Goal: Information Seeking & Learning: Learn about a topic

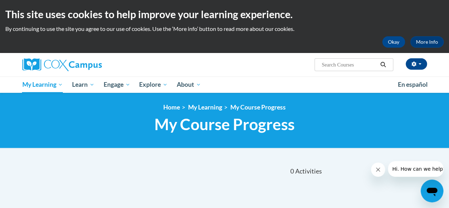
click at [343, 60] on span "Search Search..." at bounding box center [354, 64] width 78 height 13
click at [341, 63] on input "Search..." at bounding box center [349, 64] width 57 height 9
type input "talk with me"
click at [385, 67] on button "Search" at bounding box center [383, 64] width 11 height 9
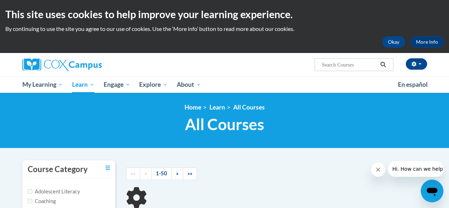
type input "talk with me"
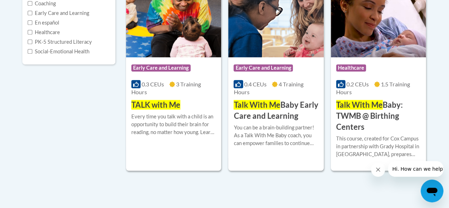
scroll to position [198, 0]
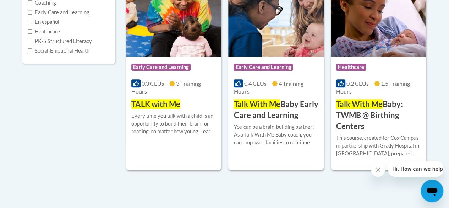
click at [159, 105] on span "TALK with Me" at bounding box center [155, 104] width 49 height 10
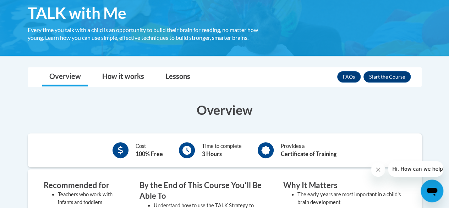
scroll to position [120, 0]
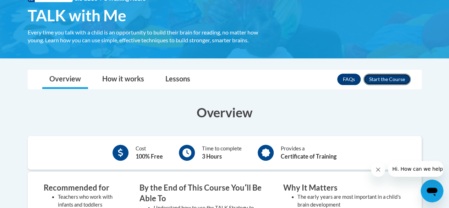
click at [398, 80] on button "Enroll" at bounding box center [387, 79] width 47 height 11
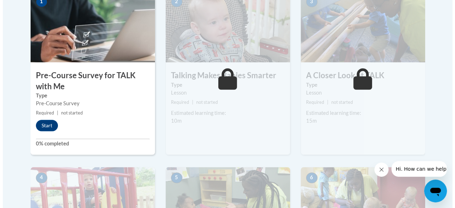
scroll to position [260, 0]
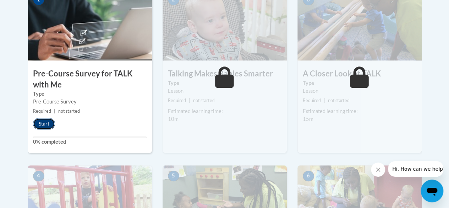
click at [40, 120] on button "Start" at bounding box center [44, 123] width 22 height 11
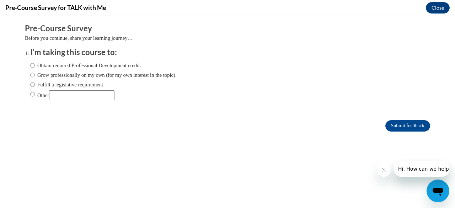
scroll to position [0, 0]
click at [30, 64] on input "Obtain required Professional Development credit." at bounding box center [32, 65] width 5 height 8
radio input "true"
click at [400, 123] on input "Submit feedback" at bounding box center [407, 125] width 45 height 11
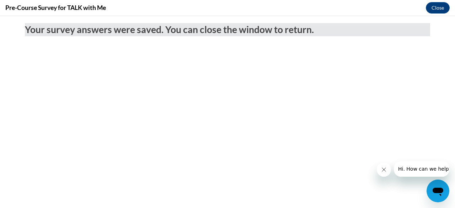
drag, startPoint x: 384, startPoint y: 168, endPoint x: 763, endPoint y: 329, distance: 411.7
click at [384, 168] on icon "Close message from company" at bounding box center [383, 170] width 6 height 6
click at [440, 7] on button "Close" at bounding box center [438, 7] width 24 height 11
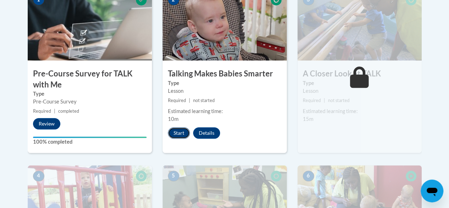
click at [182, 135] on button "Start" at bounding box center [179, 132] width 22 height 11
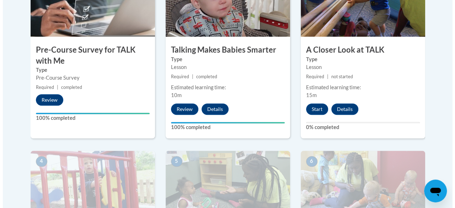
scroll to position [284, 0]
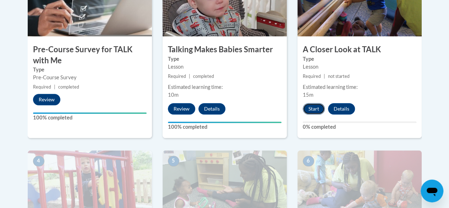
click at [312, 107] on button "Start" at bounding box center [314, 108] width 22 height 11
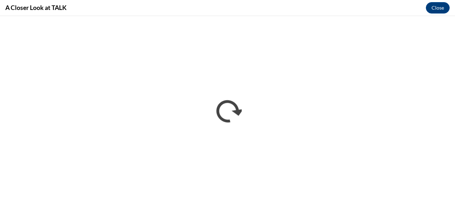
scroll to position [0, 0]
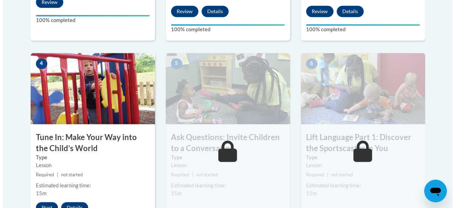
scroll to position [426, 0]
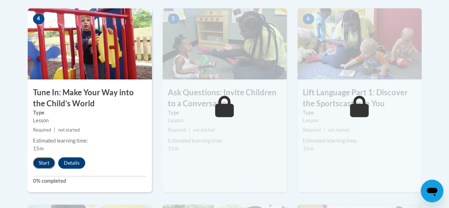
click at [48, 162] on button "Start" at bounding box center [44, 162] width 22 height 11
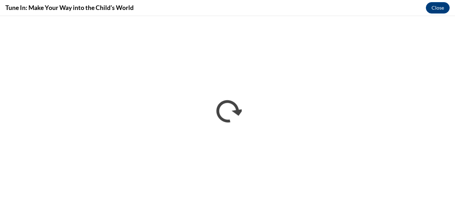
scroll to position [0, 0]
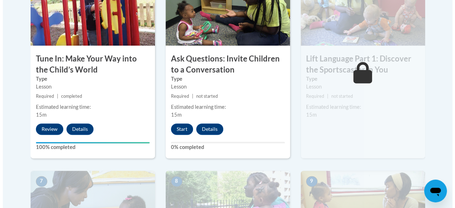
scroll to position [462, 0]
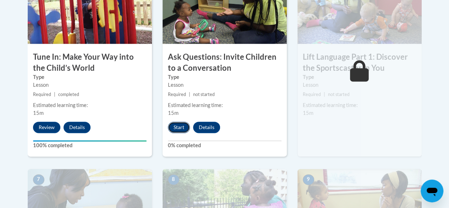
click at [183, 127] on button "Start" at bounding box center [179, 126] width 22 height 11
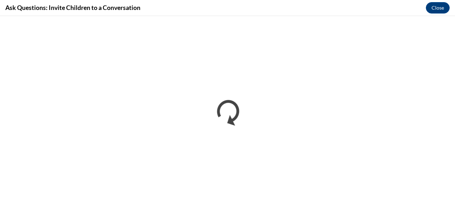
scroll to position [0, 0]
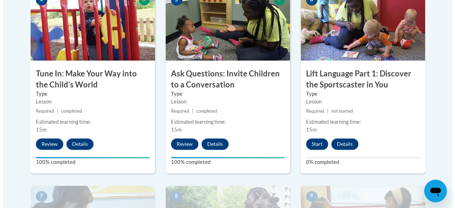
scroll to position [462, 0]
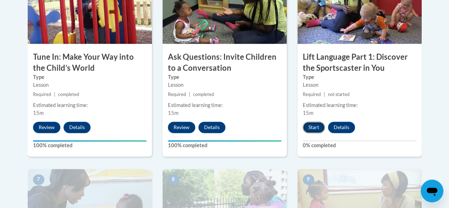
click at [319, 125] on button "Start" at bounding box center [314, 126] width 22 height 11
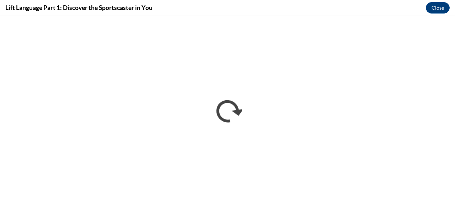
scroll to position [0, 0]
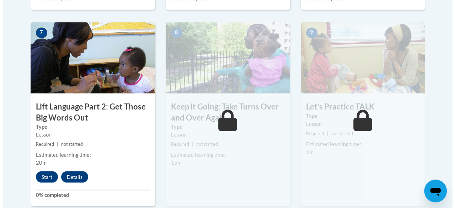
scroll to position [617, 0]
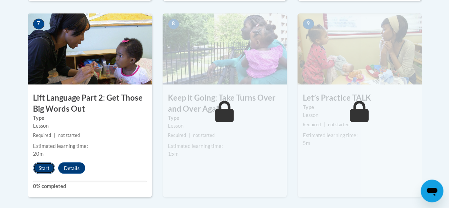
click at [44, 167] on button "Start" at bounding box center [44, 167] width 22 height 11
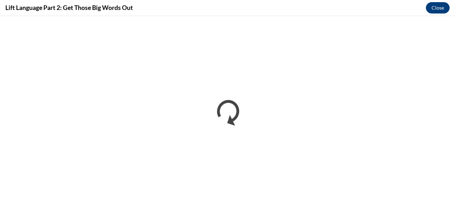
scroll to position [0, 0]
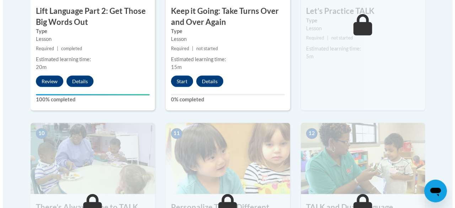
scroll to position [710, 0]
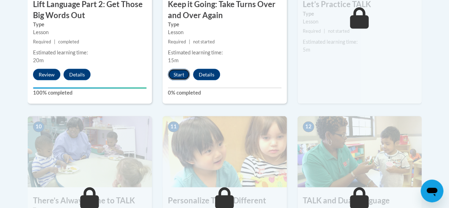
click at [181, 74] on button "Start" at bounding box center [179, 74] width 22 height 11
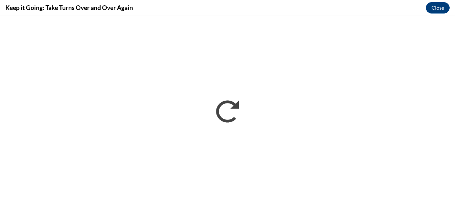
scroll to position [0, 0]
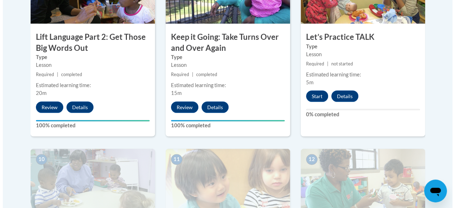
scroll to position [675, 0]
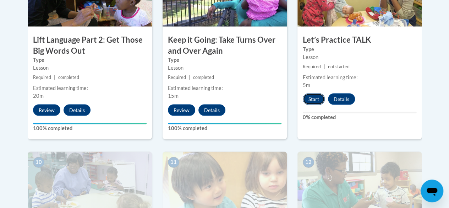
click at [320, 96] on button "Start" at bounding box center [314, 98] width 22 height 11
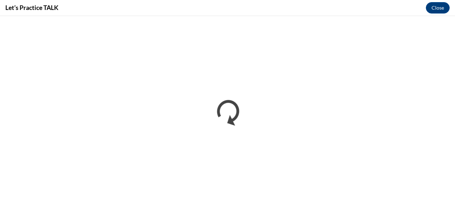
scroll to position [0, 0]
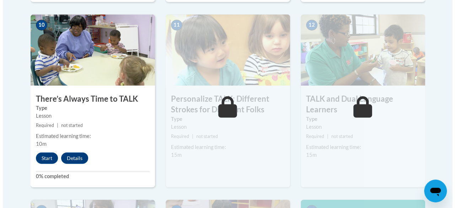
scroll to position [817, 0]
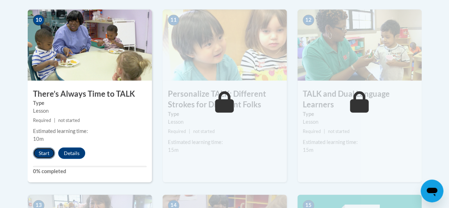
click at [41, 153] on button "Start" at bounding box center [44, 152] width 22 height 11
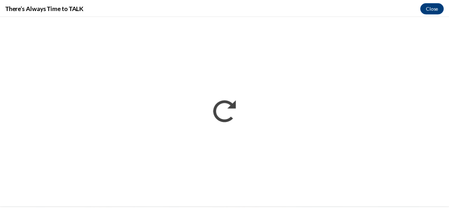
scroll to position [0, 0]
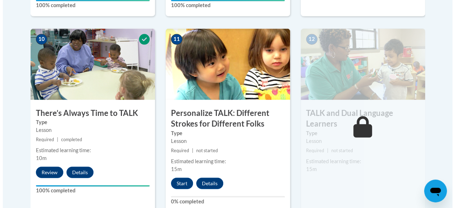
scroll to position [817, 0]
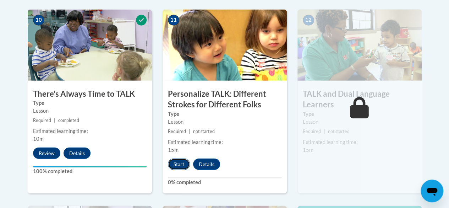
click at [183, 162] on button "Start" at bounding box center [179, 163] width 22 height 11
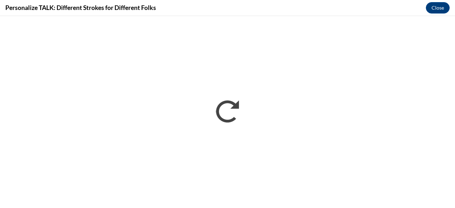
scroll to position [0, 0]
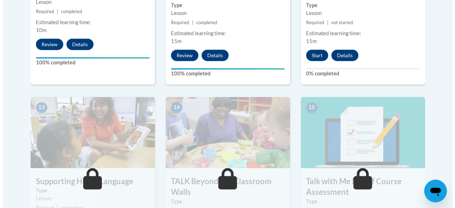
scroll to position [888, 0]
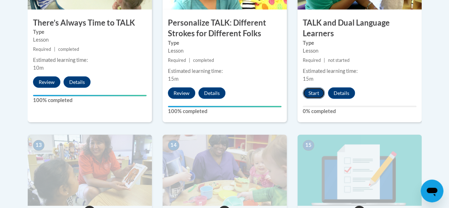
click at [317, 93] on button "Start" at bounding box center [314, 92] width 22 height 11
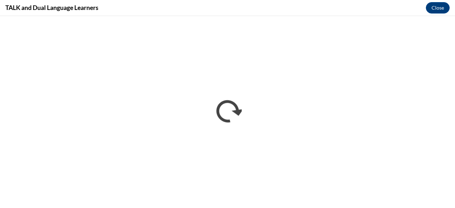
scroll to position [0, 0]
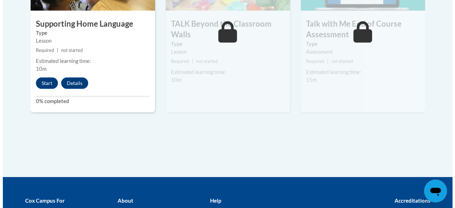
scroll to position [1090, 0]
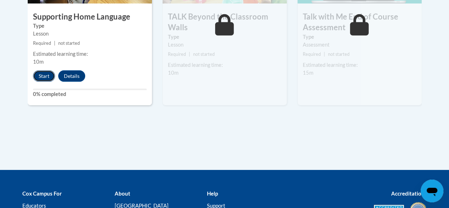
click at [47, 77] on button "Start" at bounding box center [44, 75] width 22 height 11
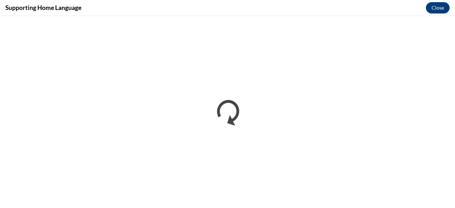
scroll to position [0, 0]
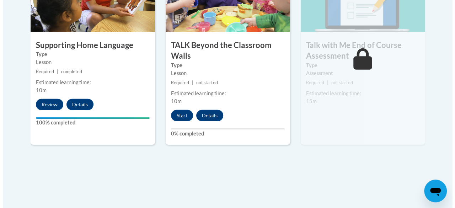
scroll to position [1066, 0]
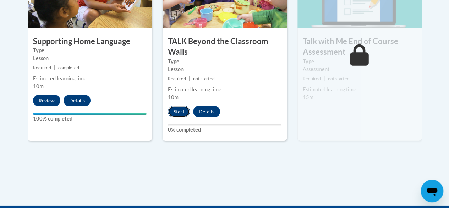
click at [185, 112] on button "Start" at bounding box center [179, 111] width 22 height 11
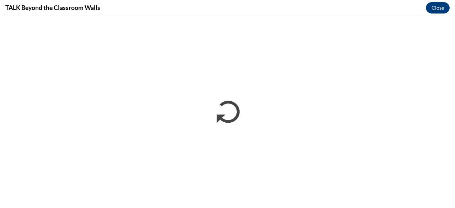
scroll to position [0, 0]
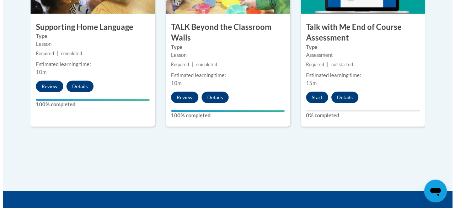
scroll to position [1066, 0]
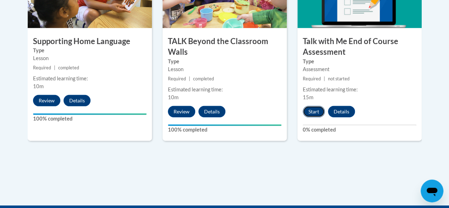
click at [318, 112] on button "Start" at bounding box center [314, 111] width 22 height 11
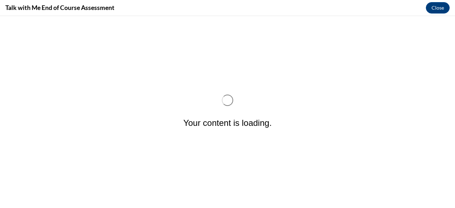
scroll to position [0, 0]
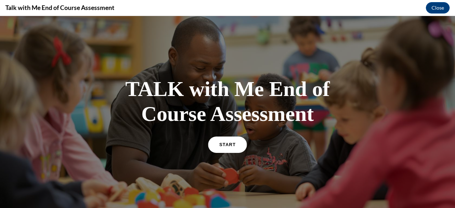
click at [230, 145] on span "START" at bounding box center [227, 144] width 16 height 5
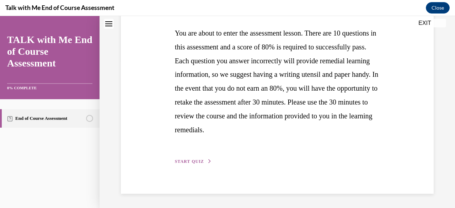
scroll to position [160, 0]
click at [194, 162] on span "START QUIZ" at bounding box center [189, 161] width 29 height 5
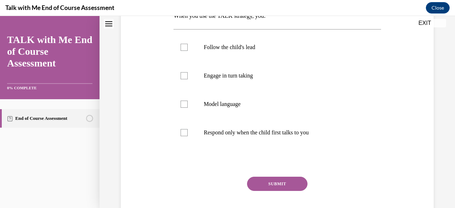
scroll to position [142, 0]
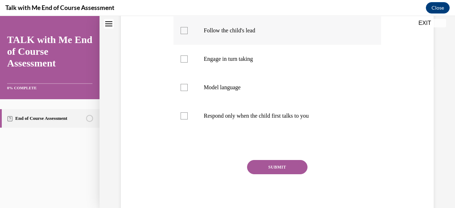
click at [181, 29] on div at bounding box center [183, 30] width 7 height 7
click at [181, 29] on input "Follow the child's lead" at bounding box center [183, 30] width 7 height 7
checkbox input "true"
click at [185, 60] on div at bounding box center [183, 58] width 7 height 7
click at [185, 60] on input "Engage in turn taking" at bounding box center [183, 58] width 7 height 7
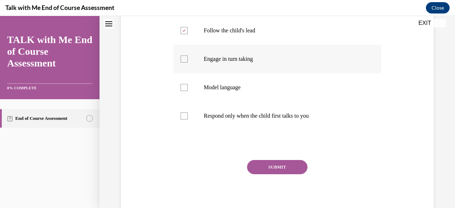
checkbox input "true"
click at [185, 88] on div at bounding box center [183, 87] width 7 height 7
click at [185, 88] on input "Model language" at bounding box center [183, 87] width 7 height 7
checkbox input "true"
click at [280, 167] on button "SUBMIT" at bounding box center [277, 167] width 60 height 14
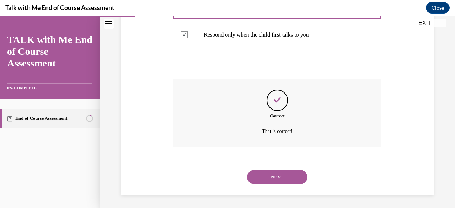
scroll to position [224, 0]
click at [294, 173] on button "NEXT" at bounding box center [277, 176] width 60 height 14
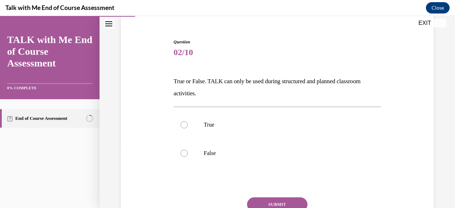
scroll to position [71, 0]
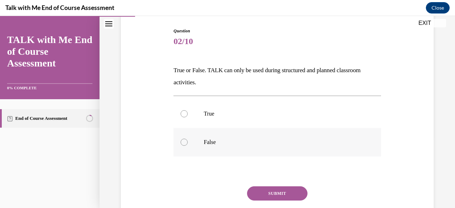
click at [182, 142] on div at bounding box center [183, 142] width 7 height 7
click at [182, 142] on input "False" at bounding box center [183, 142] width 7 height 7
radio input "true"
click at [287, 189] on button "SUBMIT" at bounding box center [277, 193] width 60 height 14
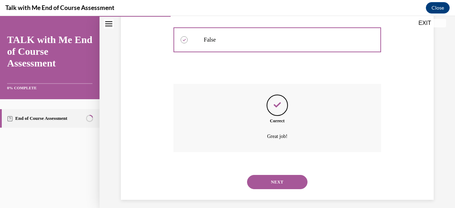
scroll to position [179, 0]
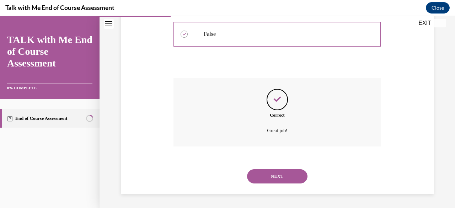
click at [268, 175] on button "NEXT" at bounding box center [277, 176] width 60 height 14
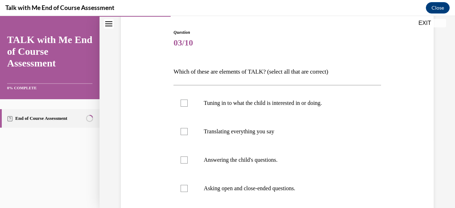
scroll to position [71, 0]
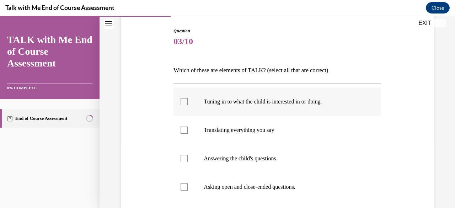
click at [182, 103] on div at bounding box center [183, 101] width 7 height 7
click at [182, 103] on input "Tuning in to what the child is interested in or doing." at bounding box center [183, 101] width 7 height 7
checkbox input "true"
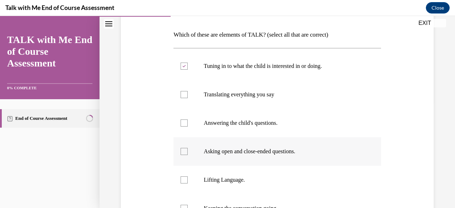
click at [183, 150] on div at bounding box center [183, 151] width 7 height 7
click at [183, 150] on input "Asking open and close-ended questions." at bounding box center [183, 151] width 7 height 7
checkbox input "true"
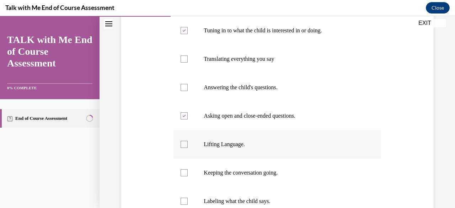
click at [186, 145] on div at bounding box center [183, 144] width 7 height 7
click at [186, 145] on input "Lifting Language." at bounding box center [183, 144] width 7 height 7
checkbox input "true"
click at [183, 172] on div at bounding box center [183, 172] width 7 height 7
click at [183, 172] on input "Keeping the conversation going." at bounding box center [183, 172] width 7 height 7
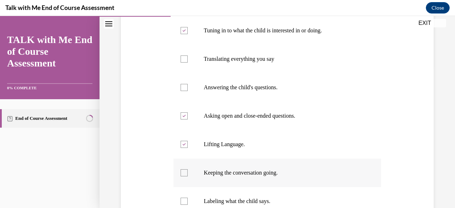
checkbox input "true"
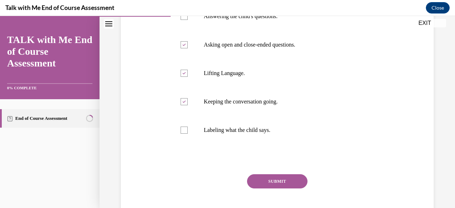
click at [288, 184] on button "SUBMIT" at bounding box center [277, 181] width 60 height 14
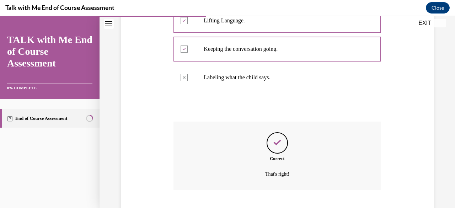
scroll to position [309, 0]
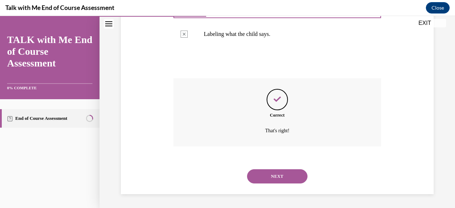
click at [294, 176] on button "NEXT" at bounding box center [277, 176] width 60 height 14
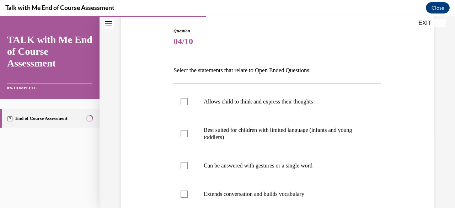
scroll to position [107, 0]
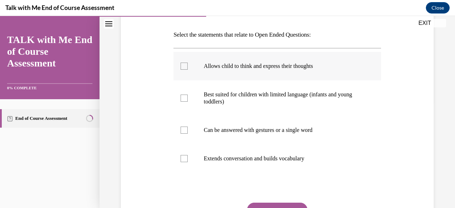
click at [182, 69] on div at bounding box center [183, 66] width 7 height 7
click at [182, 69] on input "Allows child to think and express their thoughts" at bounding box center [183, 66] width 7 height 7
checkbox input "true"
click at [185, 160] on div at bounding box center [183, 158] width 7 height 7
click at [185, 160] on input "Extends conversation and builds vocabulary" at bounding box center [183, 158] width 7 height 7
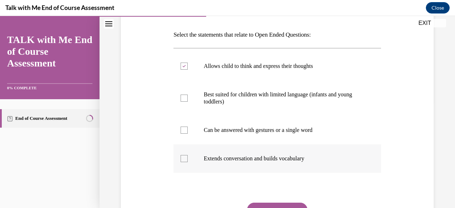
checkbox input "true"
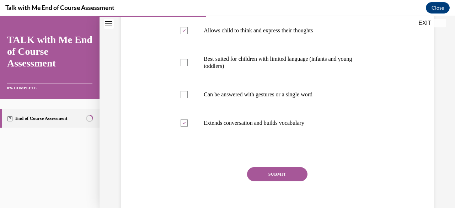
click at [293, 172] on button "SUBMIT" at bounding box center [277, 174] width 60 height 14
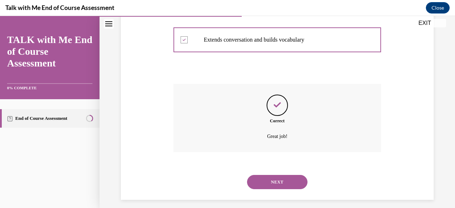
scroll to position [231, 0]
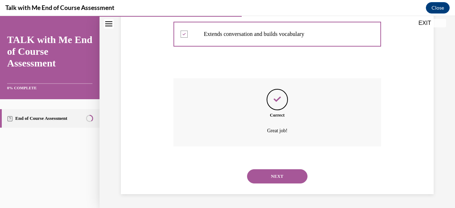
click at [298, 177] on button "NEXT" at bounding box center [277, 176] width 60 height 14
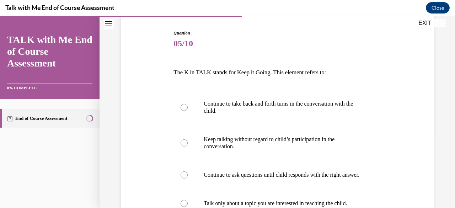
scroll to position [71, 0]
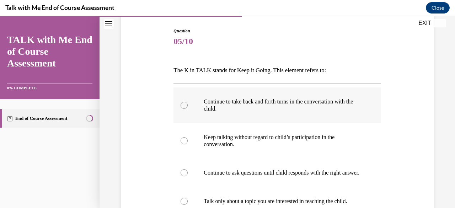
click at [184, 107] on div at bounding box center [183, 105] width 7 height 7
click at [184, 107] on input "Continue to take back and forth turns in the conversation with the child." at bounding box center [183, 105] width 7 height 7
radio input "true"
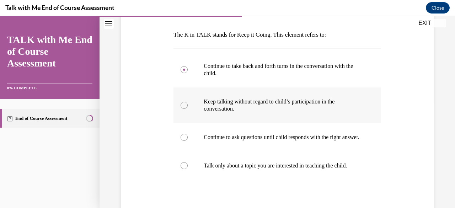
scroll to position [142, 0]
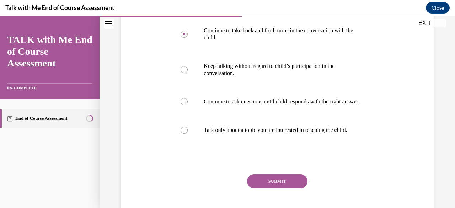
click at [287, 188] on button "SUBMIT" at bounding box center [277, 181] width 60 height 14
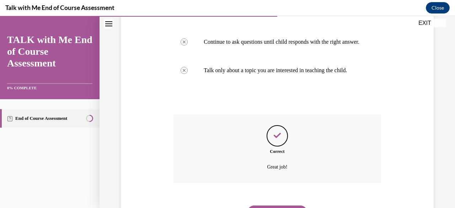
scroll to position [245, 0]
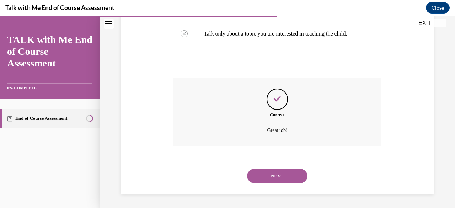
click at [296, 179] on button "NEXT" at bounding box center [277, 176] width 60 height 14
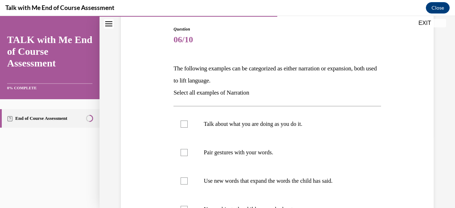
scroll to position [107, 0]
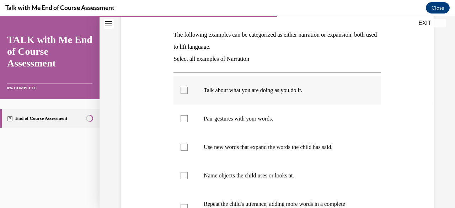
click at [184, 90] on div at bounding box center [183, 90] width 7 height 7
click at [184, 90] on input "Talk about what you are doing as you do it." at bounding box center [183, 90] width 7 height 7
checkbox input "true"
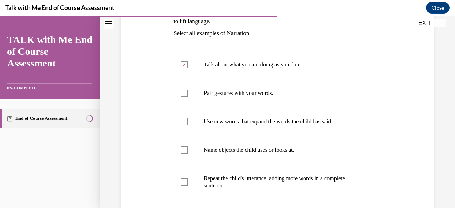
scroll to position [142, 0]
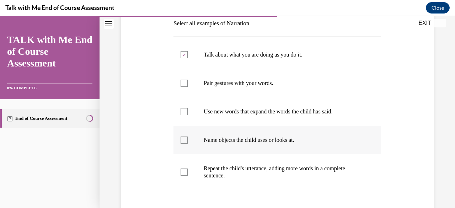
click at [183, 141] on div at bounding box center [183, 139] width 7 height 7
click at [183, 141] on input "Name objects the child uses or looks at." at bounding box center [183, 139] width 7 height 7
checkbox input "true"
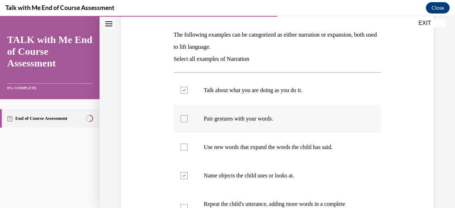
click at [185, 119] on div at bounding box center [183, 118] width 7 height 7
click at [185, 119] on input "Pair gestures with your words." at bounding box center [183, 118] width 7 height 7
checkbox input "true"
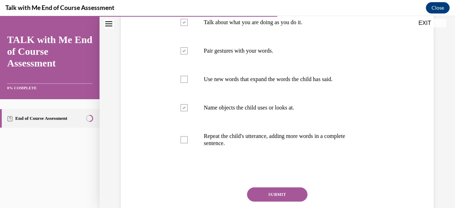
scroll to position [178, 0]
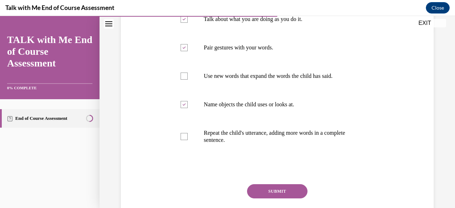
click at [289, 190] on button "SUBMIT" at bounding box center [277, 191] width 60 height 14
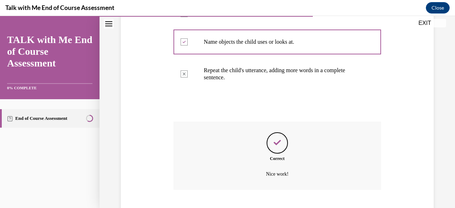
scroll to position [283, 0]
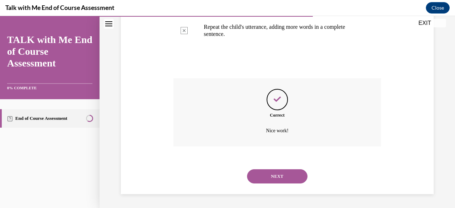
click at [273, 174] on button "NEXT" at bounding box center [277, 176] width 60 height 14
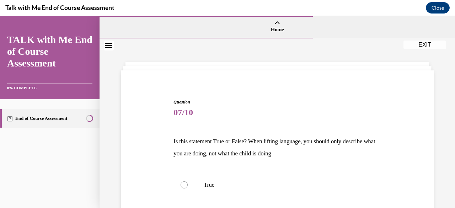
scroll to position [71, 0]
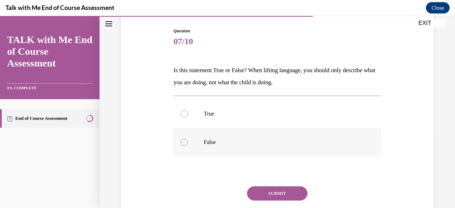
drag, startPoint x: 184, startPoint y: 141, endPoint x: 200, endPoint y: 147, distance: 17.1
click at [184, 141] on div at bounding box center [183, 142] width 7 height 7
click at [184, 141] on input "False" at bounding box center [183, 142] width 7 height 7
radio input "true"
click at [282, 189] on button "SUBMIT" at bounding box center [277, 193] width 60 height 14
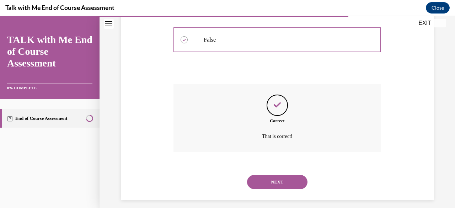
scroll to position [179, 0]
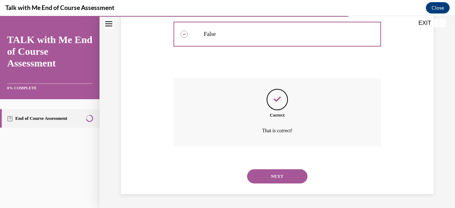
click at [291, 177] on button "NEXT" at bounding box center [277, 176] width 60 height 14
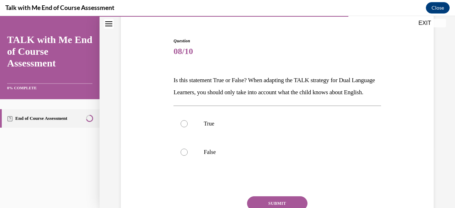
scroll to position [71, 0]
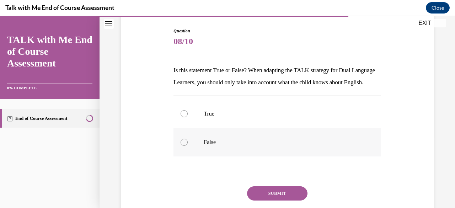
click at [183, 146] on div at bounding box center [183, 142] width 7 height 7
click at [183, 146] on input "False" at bounding box center [183, 142] width 7 height 7
radio input "true"
click at [265, 200] on button "SUBMIT" at bounding box center [277, 193] width 60 height 14
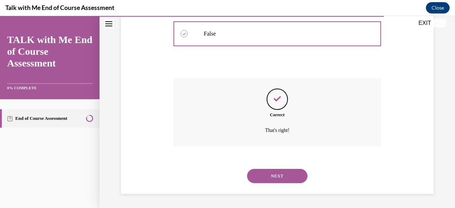
scroll to position [191, 0]
click at [291, 180] on button "NEXT" at bounding box center [277, 176] width 60 height 14
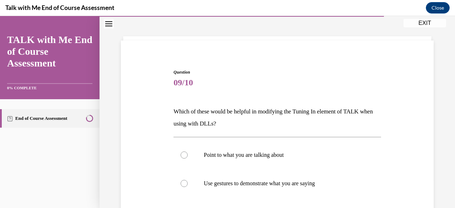
scroll to position [71, 0]
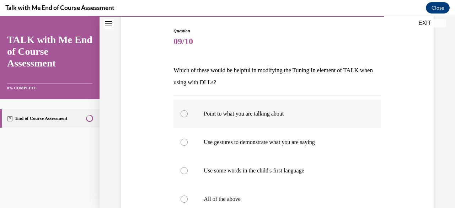
click at [184, 113] on div at bounding box center [183, 113] width 7 height 7
click at [184, 113] on input "Point to what you are talking about" at bounding box center [183, 113] width 7 height 7
radio input "true"
click at [182, 142] on div at bounding box center [183, 142] width 7 height 7
click at [182, 142] on input "Use gestures to demonstrate what you are saying" at bounding box center [183, 142] width 7 height 7
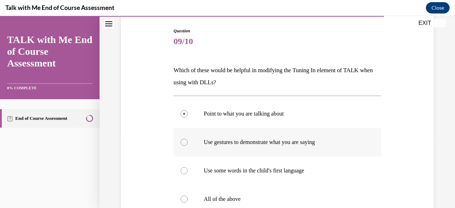
radio input "true"
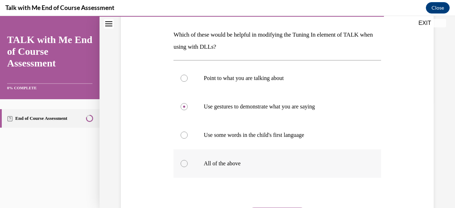
drag, startPoint x: 186, startPoint y: 162, endPoint x: 223, endPoint y: 155, distance: 37.8
click at [186, 162] on div at bounding box center [183, 163] width 7 height 7
click at [186, 162] on input "All of the above" at bounding box center [183, 163] width 7 height 7
radio input "true"
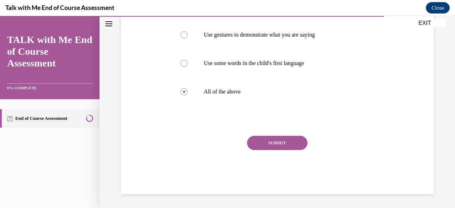
click at [276, 142] on button "SUBMIT" at bounding box center [277, 143] width 60 height 14
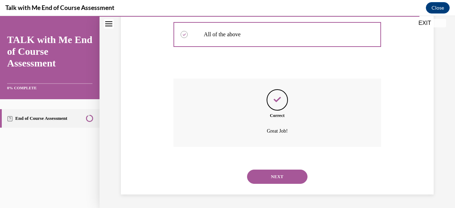
scroll to position [236, 0]
click at [293, 178] on button "NEXT" at bounding box center [277, 176] width 60 height 14
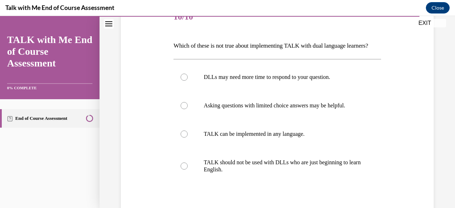
scroll to position [107, 0]
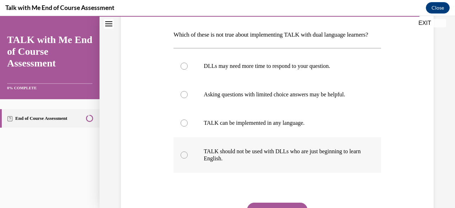
click at [185, 158] on div at bounding box center [183, 154] width 7 height 7
click at [185, 158] on input "TALK should not be used with DLLs who are just beginning to learn English." at bounding box center [183, 154] width 7 height 7
radio input "true"
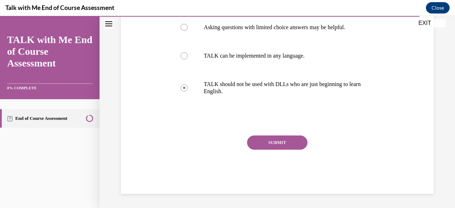
click at [284, 147] on button "SUBMIT" at bounding box center [277, 142] width 60 height 14
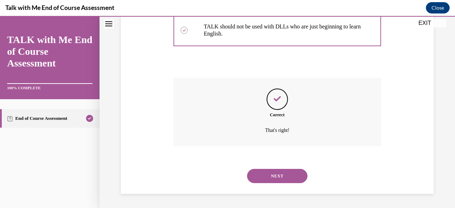
scroll to position [243, 0]
click at [282, 176] on button "NEXT" at bounding box center [277, 176] width 60 height 14
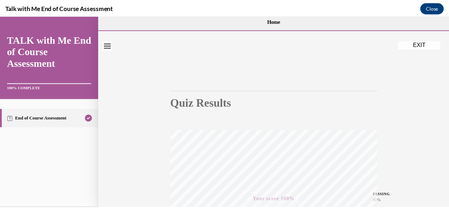
scroll to position [0, 0]
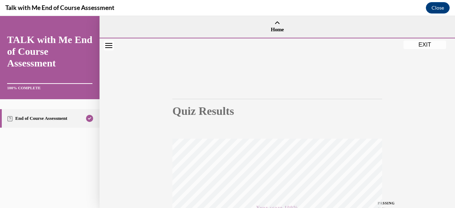
drag, startPoint x: 415, startPoint y: 44, endPoint x: 335, endPoint y: 204, distance: 179.3
click at [415, 44] on button "EXIT" at bounding box center [424, 44] width 43 height 9
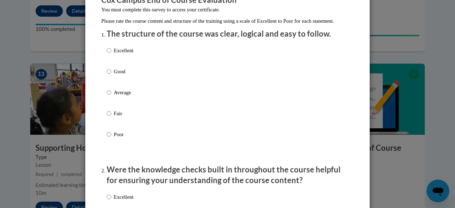
scroll to position [71, 0]
click at [107, 54] on input "Excellent" at bounding box center [109, 50] width 5 height 8
radio input "true"
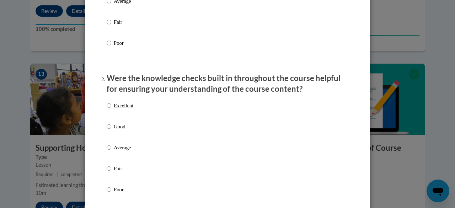
scroll to position [178, 0]
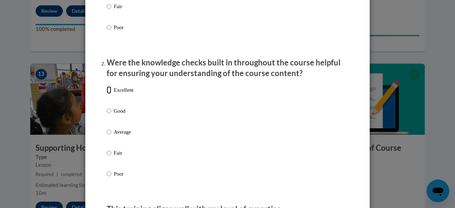
click at [107, 94] on input "Excellent" at bounding box center [109, 90] width 5 height 8
radio input "true"
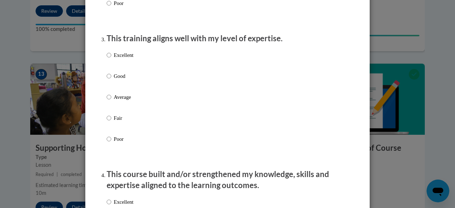
scroll to position [355, 0]
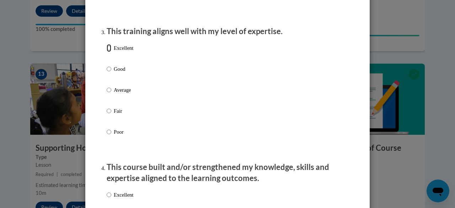
click at [108, 52] on input "Excellent" at bounding box center [109, 48] width 5 height 8
radio input "true"
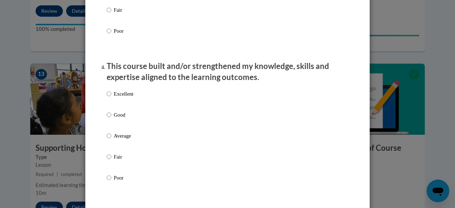
scroll to position [497, 0]
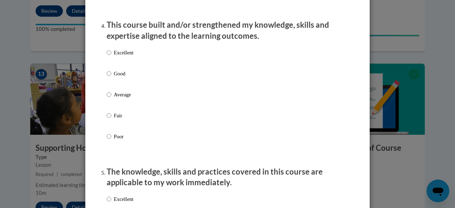
click at [109, 59] on label "Excellent" at bounding box center [120, 58] width 27 height 19
click at [109, 56] on input "Excellent" at bounding box center [109, 53] width 5 height 8
radio input "true"
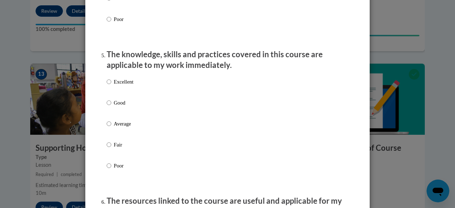
scroll to position [639, 0]
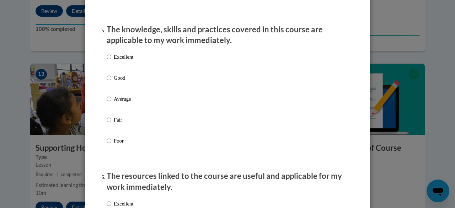
click at [108, 64] on label "Excellent" at bounding box center [120, 62] width 27 height 19
click at [107, 61] on input "Excellent" at bounding box center [109, 57] width 5 height 8
radio input "true"
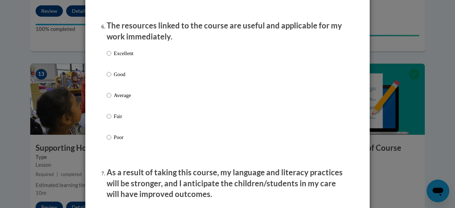
scroll to position [817, 0]
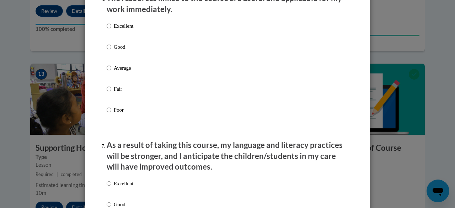
drag, startPoint x: 109, startPoint y: 33, endPoint x: 119, endPoint y: 37, distance: 11.2
click at [108, 33] on label "Excellent" at bounding box center [120, 31] width 27 height 19
click at [108, 30] on input "Excellent" at bounding box center [109, 26] width 5 height 8
radio input "true"
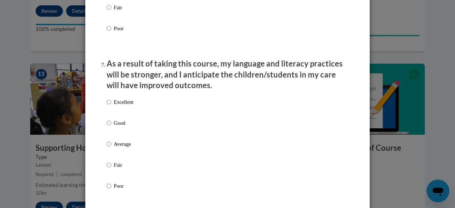
scroll to position [924, 0]
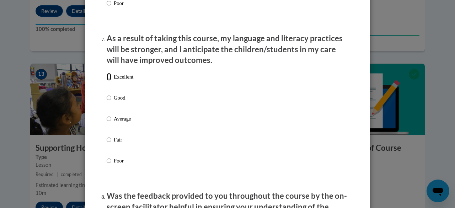
click at [107, 81] on input "Excellent" at bounding box center [109, 77] width 5 height 8
radio input "true"
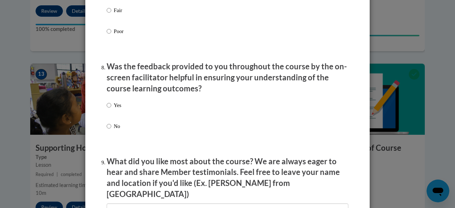
scroll to position [1066, 0]
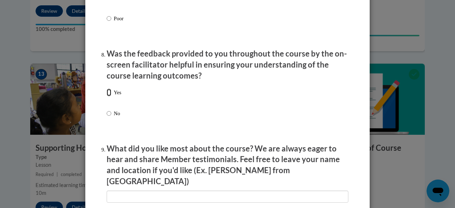
click at [108, 96] on input "Yes" at bounding box center [109, 92] width 5 height 8
radio input "true"
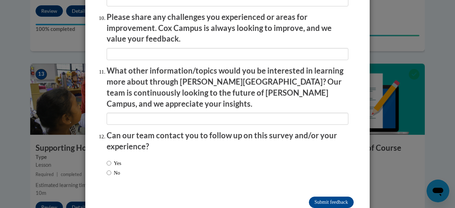
scroll to position [1269, 0]
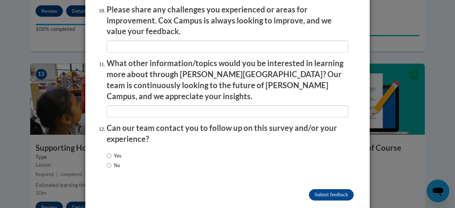
click at [110, 161] on label "No" at bounding box center [113, 165] width 13 height 8
click at [110, 161] on input "No" at bounding box center [109, 165] width 5 height 8
radio input "true"
click at [338, 189] on input "Submit feedback" at bounding box center [331, 194] width 45 height 11
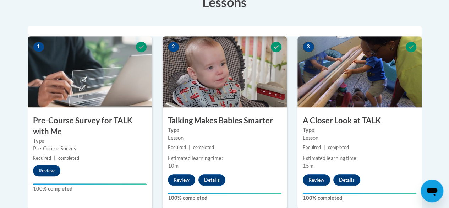
scroll to position [0, 0]
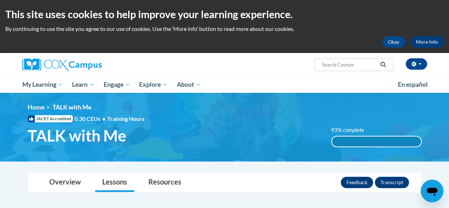
click at [329, 61] on input "Search..." at bounding box center [349, 64] width 57 height 9
type input "languange"
click at [383, 65] on icon "Search" at bounding box center [383, 64] width 6 height 5
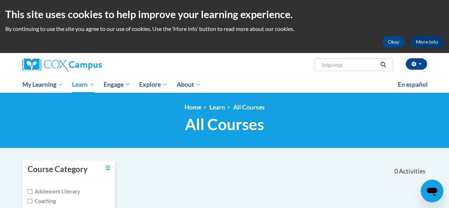
click at [341, 66] on input "languange" at bounding box center [349, 64] width 57 height 9
type input "language"
click at [383, 65] on icon "Search" at bounding box center [383, 64] width 6 height 5
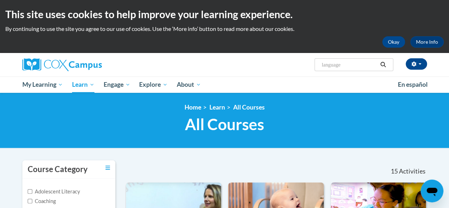
click at [337, 62] on input "language" at bounding box center [349, 64] width 57 height 9
type input "e"
type input "the power of language"
click at [385, 64] on icon "Search" at bounding box center [383, 64] width 5 height 5
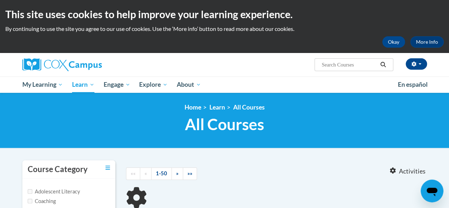
type input "the power of language"
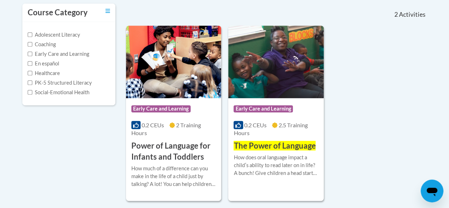
scroll to position [178, 0]
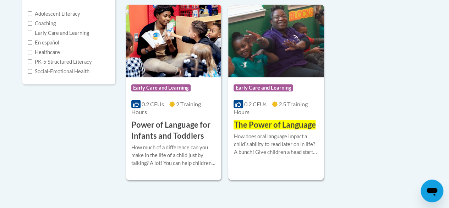
click at [283, 123] on span "The Power of Language" at bounding box center [275, 125] width 82 height 10
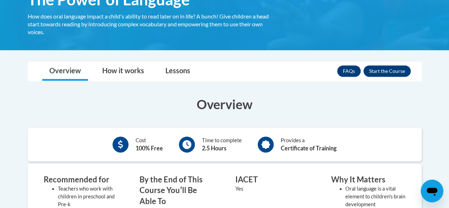
scroll to position [142, 0]
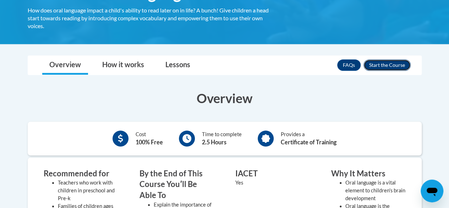
click at [384, 66] on button "Enroll" at bounding box center [387, 64] width 47 height 11
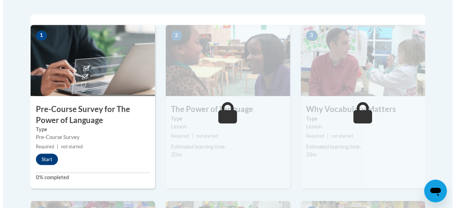
scroll to position [249, 0]
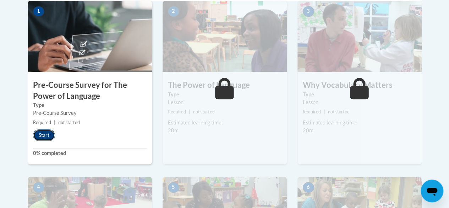
click at [41, 135] on button "Start" at bounding box center [44, 134] width 22 height 11
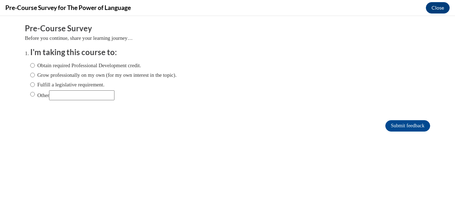
scroll to position [0, 0]
click at [30, 64] on input "Obtain required Professional Development credit." at bounding box center [32, 65] width 5 height 8
radio input "true"
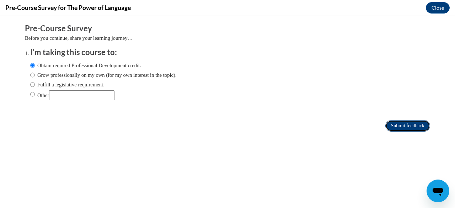
click at [406, 125] on input "Submit feedback" at bounding box center [407, 125] width 45 height 11
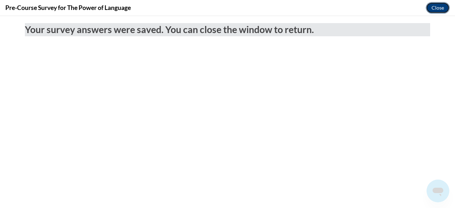
click at [437, 5] on button "Close" at bounding box center [438, 7] width 24 height 11
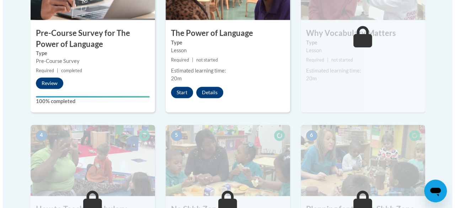
scroll to position [249, 0]
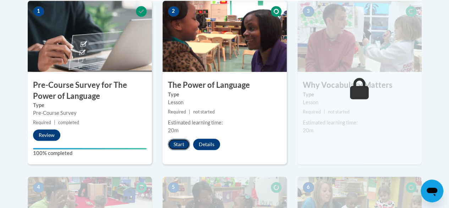
click at [181, 143] on button "Start" at bounding box center [179, 144] width 22 height 11
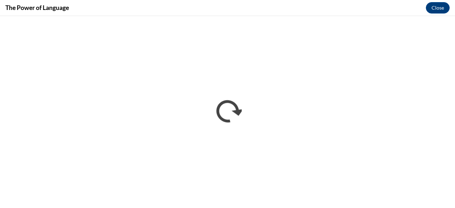
scroll to position [0, 0]
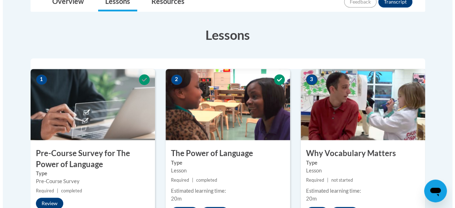
scroll to position [249, 0]
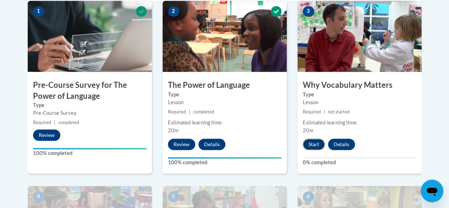
click at [318, 147] on button "Start" at bounding box center [314, 144] width 22 height 11
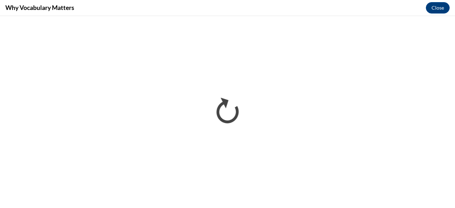
scroll to position [0, 0]
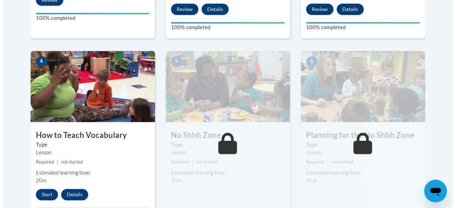
scroll to position [426, 0]
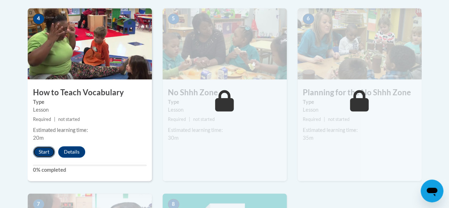
click at [47, 153] on button "Start" at bounding box center [44, 151] width 22 height 11
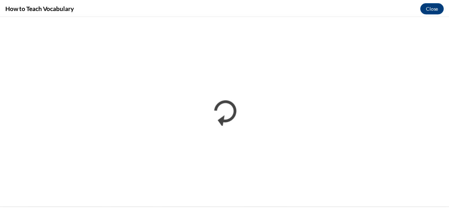
scroll to position [0, 0]
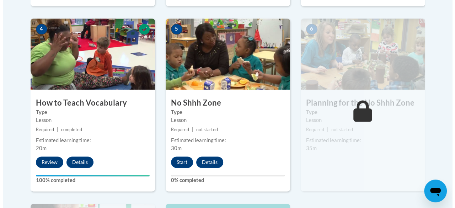
scroll to position [426, 0]
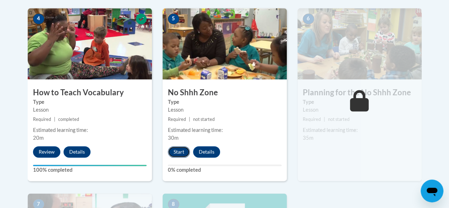
click at [183, 151] on button "Start" at bounding box center [179, 151] width 22 height 11
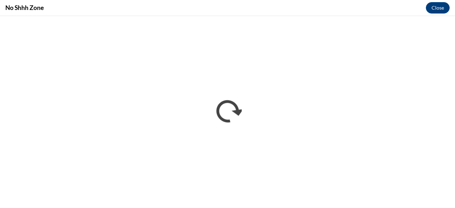
scroll to position [0, 0]
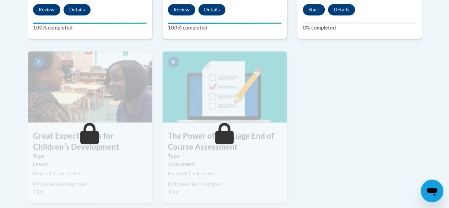
scroll to position [497, 0]
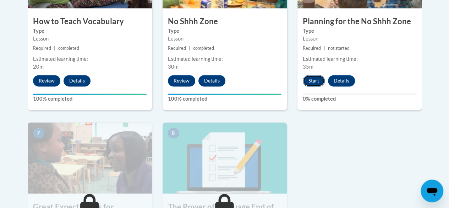
click at [318, 81] on button "Start" at bounding box center [314, 80] width 22 height 11
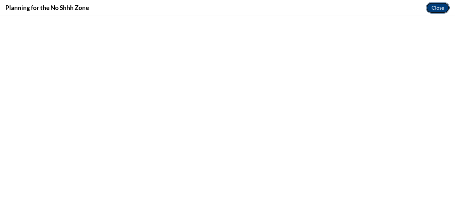
click at [442, 5] on button "Close" at bounding box center [438, 7] width 24 height 11
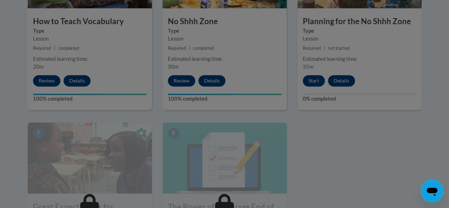
click at [317, 80] on div at bounding box center [224, 104] width 449 height 208
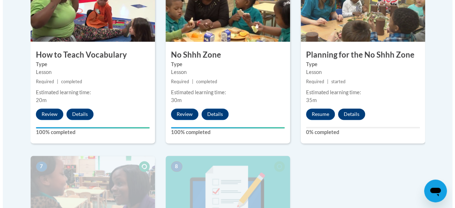
scroll to position [462, 0]
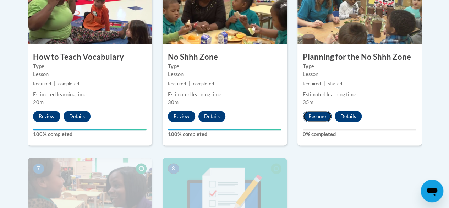
click at [323, 116] on button "Resume" at bounding box center [317, 115] width 29 height 11
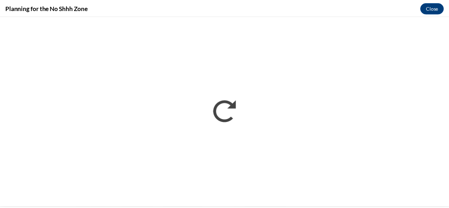
scroll to position [0, 0]
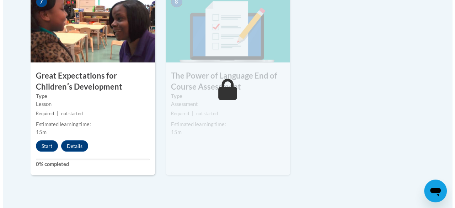
scroll to position [639, 0]
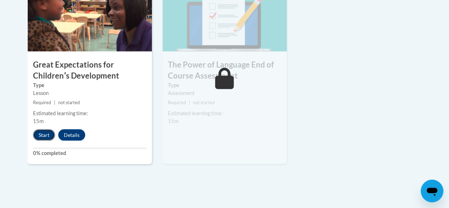
click at [49, 135] on button "Start" at bounding box center [44, 134] width 22 height 11
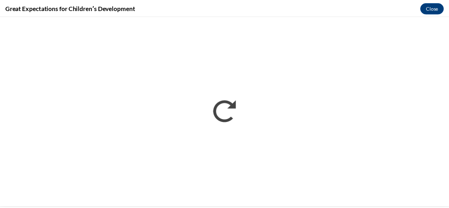
scroll to position [0, 0]
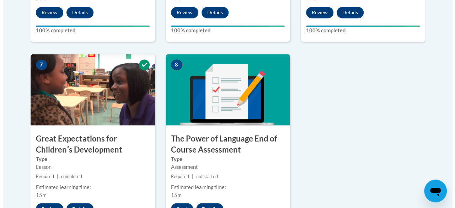
scroll to position [604, 0]
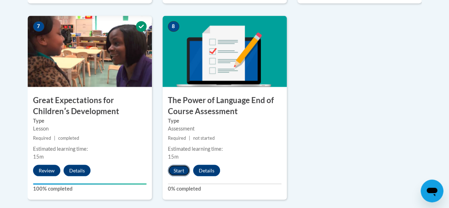
click at [177, 173] on button "Start" at bounding box center [179, 169] width 22 height 11
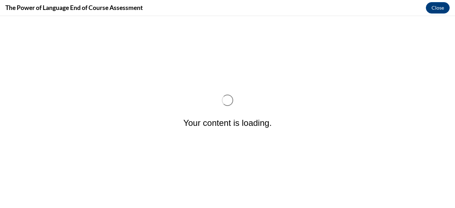
scroll to position [0, 0]
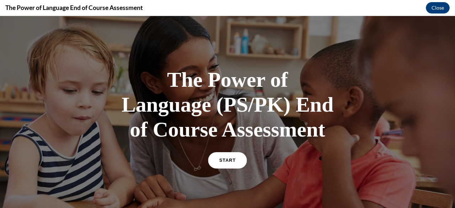
click at [231, 162] on link "START" at bounding box center [227, 160] width 39 height 16
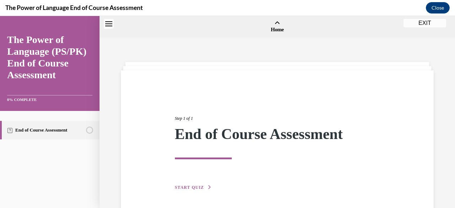
scroll to position [22, 0]
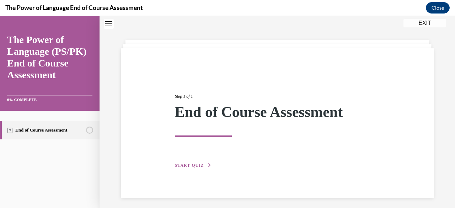
click at [191, 166] on span "START QUIZ" at bounding box center [189, 165] width 29 height 5
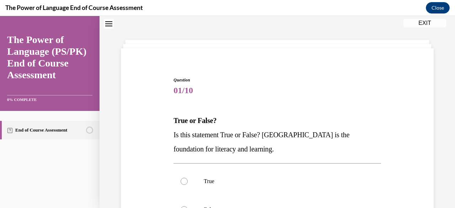
scroll to position [58, 0]
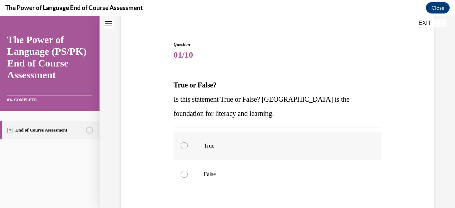
click at [193, 150] on label "True" at bounding box center [276, 145] width 207 height 28
click at [188, 149] on input "True" at bounding box center [183, 145] width 7 height 7
radio input "true"
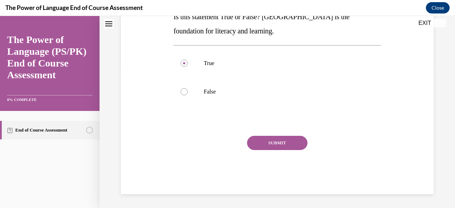
click at [293, 146] on button "SUBMIT" at bounding box center [277, 143] width 60 height 14
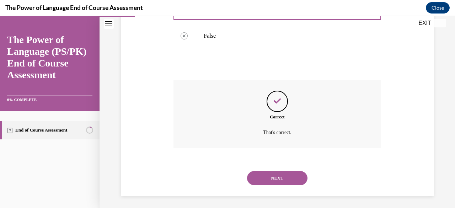
scroll to position [197, 0]
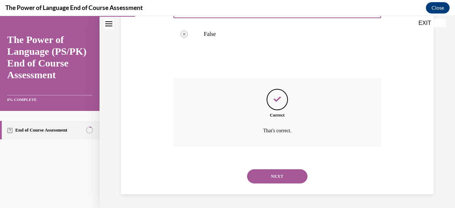
click at [281, 175] on button "NEXT" at bounding box center [277, 176] width 60 height 14
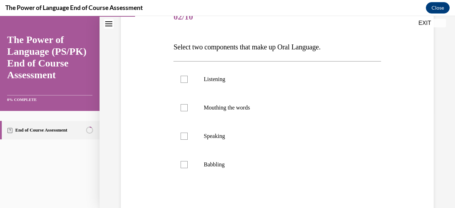
scroll to position [107, 0]
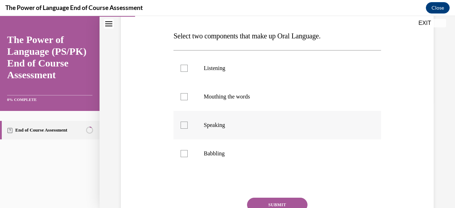
click at [186, 128] on div at bounding box center [183, 124] width 7 height 7
click at [186, 128] on input "Speaking" at bounding box center [183, 124] width 7 height 7
checkbox input "true"
click at [186, 69] on div at bounding box center [183, 68] width 7 height 7
click at [186, 69] on input "Listening" at bounding box center [183, 68] width 7 height 7
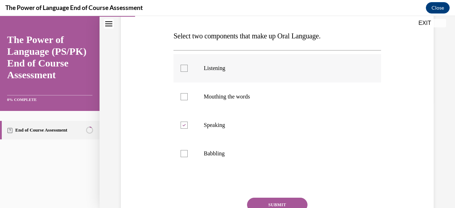
checkbox input "true"
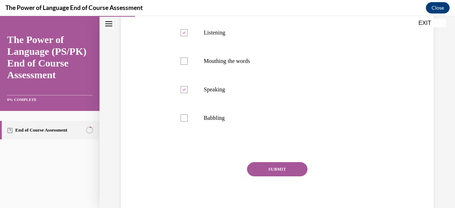
click at [296, 167] on button "SUBMIT" at bounding box center [277, 169] width 60 height 14
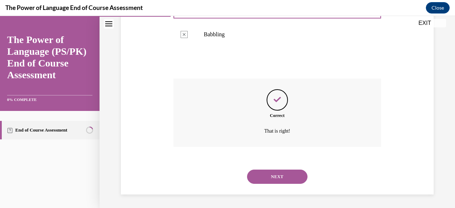
scroll to position [226, 0]
click at [286, 177] on button "NEXT" at bounding box center [277, 176] width 60 height 14
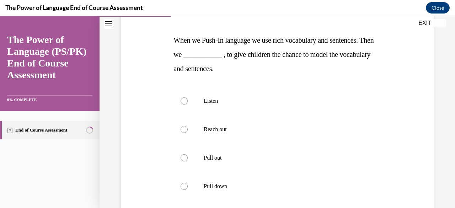
scroll to position [142, 0]
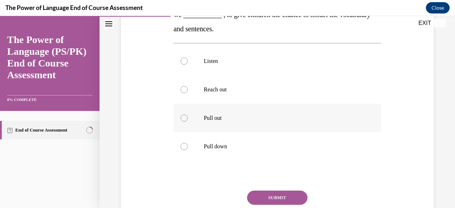
click at [185, 118] on div at bounding box center [183, 117] width 7 height 7
click at [185, 118] on input "Pull out" at bounding box center [183, 117] width 7 height 7
radio input "true"
click at [297, 201] on button "SUBMIT" at bounding box center [277, 197] width 60 height 14
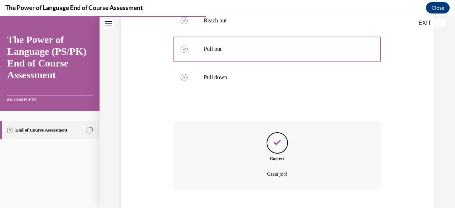
scroll to position [254, 0]
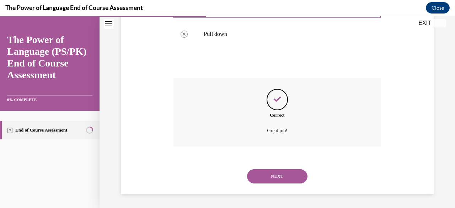
click at [290, 176] on button "NEXT" at bounding box center [277, 176] width 60 height 14
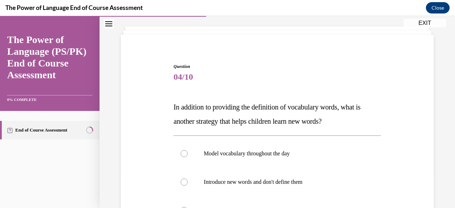
scroll to position [71, 0]
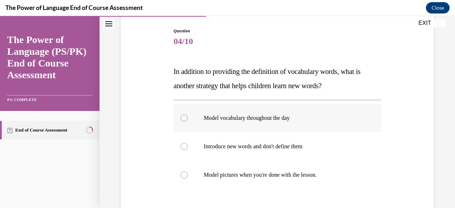
click at [213, 116] on p "Model vocabulary throughout the day" at bounding box center [283, 117] width 159 height 7
click at [188, 116] on input "Model vocabulary throughout the day" at bounding box center [183, 117] width 7 height 7
radio input "true"
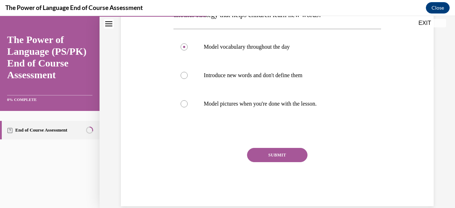
click at [294, 150] on button "SUBMIT" at bounding box center [277, 155] width 60 height 14
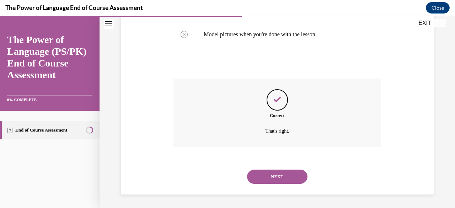
scroll to position [212, 0]
click at [285, 179] on button "NEXT" at bounding box center [277, 176] width 60 height 14
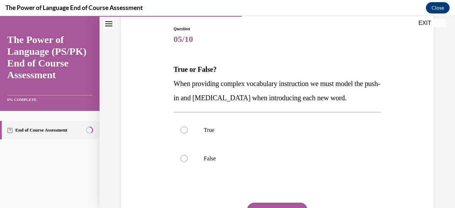
scroll to position [107, 0]
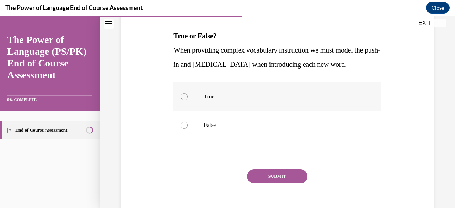
drag, startPoint x: 201, startPoint y: 109, endPoint x: 290, endPoint y: 161, distance: 102.7
click at [201, 109] on label "True" at bounding box center [276, 96] width 207 height 28
click at [188, 100] on input "True" at bounding box center [183, 96] width 7 height 7
radio input "true"
click at [296, 183] on button "SUBMIT" at bounding box center [277, 176] width 60 height 14
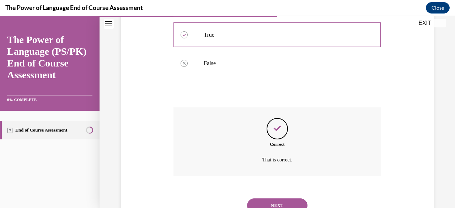
scroll to position [212, 0]
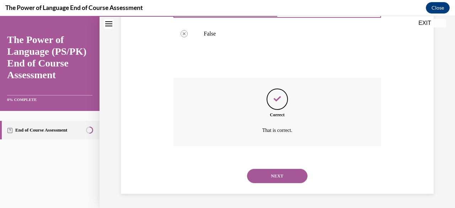
click at [297, 182] on button "NEXT" at bounding box center [277, 176] width 60 height 14
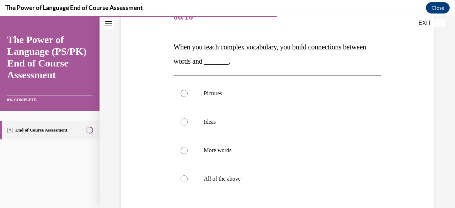
scroll to position [107, 0]
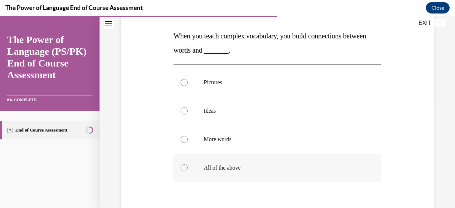
click at [229, 167] on p "All of the above" at bounding box center [283, 167] width 159 height 7
click at [188, 167] on input "All of the above" at bounding box center [183, 167] width 7 height 7
radio input "true"
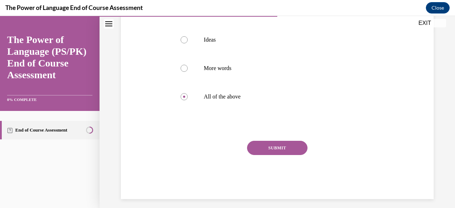
click at [296, 150] on button "SUBMIT" at bounding box center [277, 148] width 60 height 14
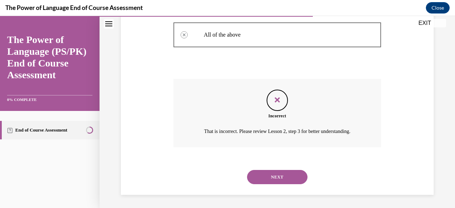
scroll to position [240, 0]
click at [296, 178] on button "NEXT" at bounding box center [277, 176] width 60 height 14
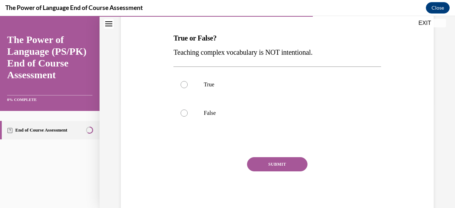
scroll to position [107, 0]
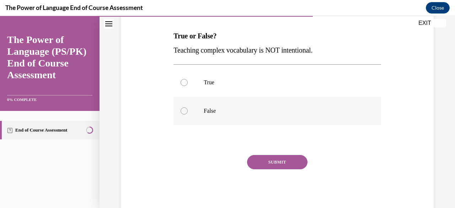
click at [208, 108] on p "False" at bounding box center [283, 110] width 159 height 7
click at [188, 108] on input "False" at bounding box center [183, 110] width 7 height 7
radio input "true"
click at [303, 160] on button "SUBMIT" at bounding box center [277, 162] width 60 height 14
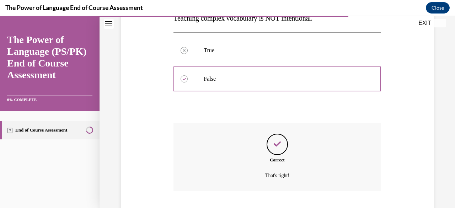
scroll to position [183, 0]
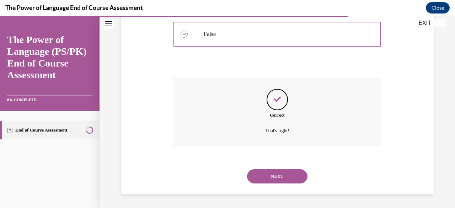
drag, startPoint x: 286, startPoint y: 174, endPoint x: 289, endPoint y: 173, distance: 3.7
click at [286, 174] on button "NEXT" at bounding box center [277, 176] width 60 height 14
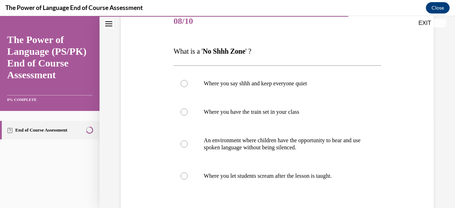
scroll to position [107, 0]
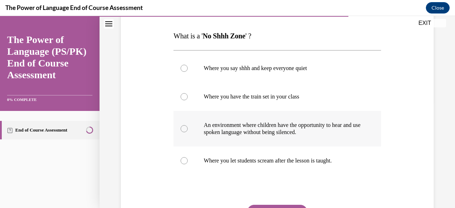
click at [188, 128] on label "An environment where children have the opportunity to hear and use spoken langu…" at bounding box center [276, 129] width 207 height 36
click at [188, 128] on input "An environment where children have the opportunity to hear and use spoken langu…" at bounding box center [183, 128] width 7 height 7
radio input "true"
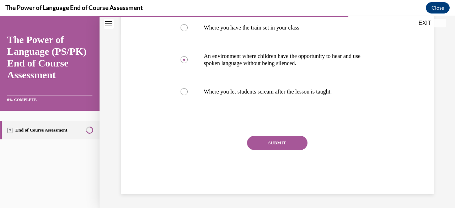
click at [283, 149] on button "SUBMIT" at bounding box center [277, 143] width 60 height 14
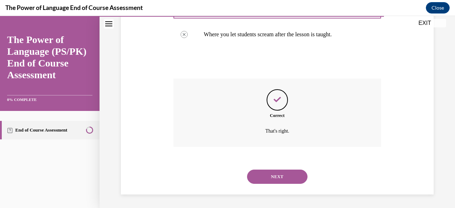
scroll to position [233, 0]
click at [294, 171] on button "NEXT" at bounding box center [277, 176] width 60 height 14
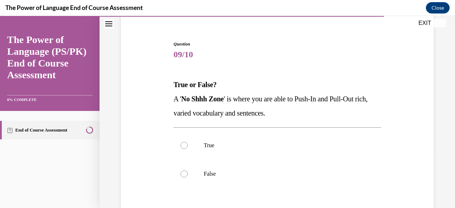
scroll to position [71, 0]
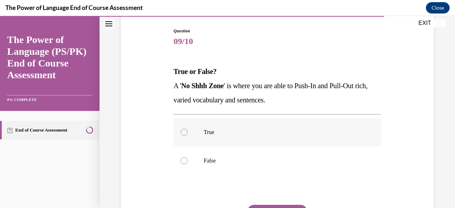
click at [213, 138] on label "True" at bounding box center [276, 132] width 207 height 28
click at [188, 136] on input "True" at bounding box center [183, 132] width 7 height 7
radio input "true"
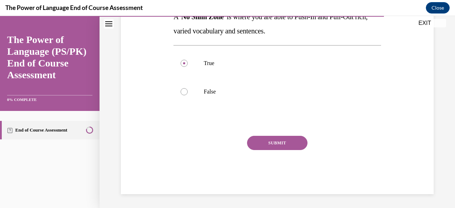
click at [299, 145] on button "SUBMIT" at bounding box center [277, 143] width 60 height 14
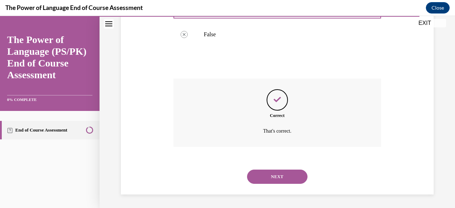
scroll to position [197, 0]
click at [280, 172] on button "NEXT" at bounding box center [277, 176] width 60 height 14
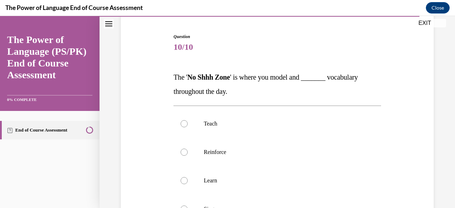
scroll to position [107, 0]
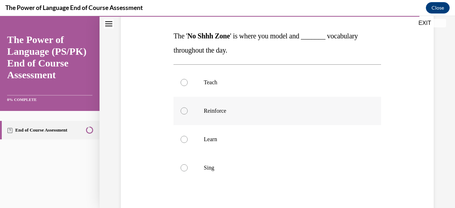
click at [213, 108] on p "Reinforce" at bounding box center [283, 110] width 159 height 7
click at [188, 108] on input "Reinforce" at bounding box center [183, 110] width 7 height 7
radio input "true"
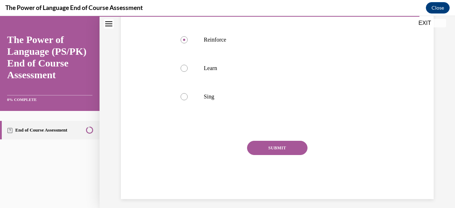
click at [294, 150] on button "SUBMIT" at bounding box center [277, 148] width 60 height 14
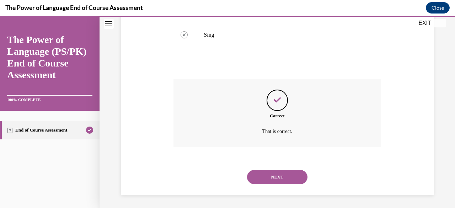
scroll to position [240, 0]
click at [293, 180] on button "NEXT" at bounding box center [277, 176] width 60 height 14
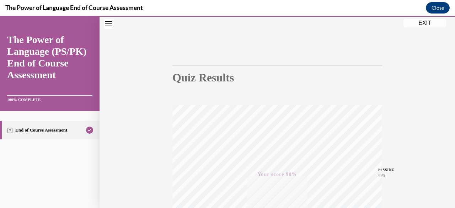
scroll to position [30, 0]
click at [431, 24] on button "EXIT" at bounding box center [424, 23] width 43 height 9
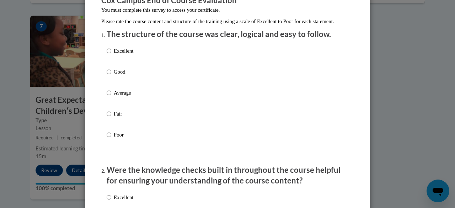
scroll to position [71, 0]
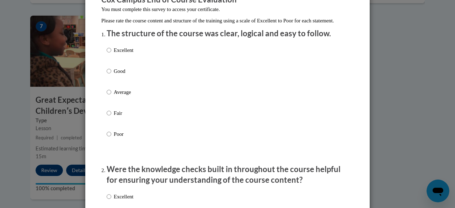
click at [135, 57] on div "Excellent Good Average Fair Poor" at bounding box center [228, 101] width 242 height 116
click at [108, 54] on input "Excellent" at bounding box center [109, 50] width 5 height 8
radio input "true"
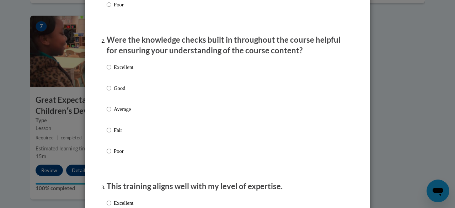
scroll to position [213, 0]
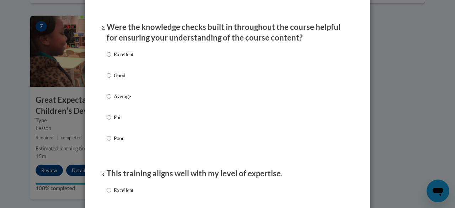
click at [120, 58] on p "Excellent" at bounding box center [124, 54] width 20 height 8
click at [111, 58] on input "Excellent" at bounding box center [109, 54] width 5 height 8
radio input "true"
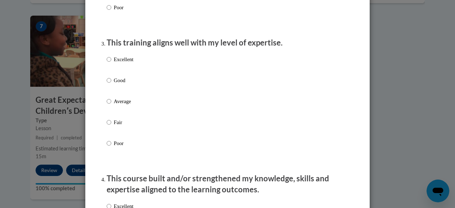
scroll to position [355, 0]
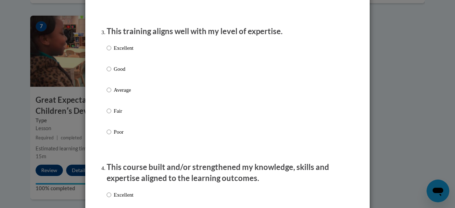
click at [126, 52] on p "Excellent" at bounding box center [124, 48] width 20 height 8
click at [111, 52] on input "Excellent" at bounding box center [109, 48] width 5 height 8
radio input "true"
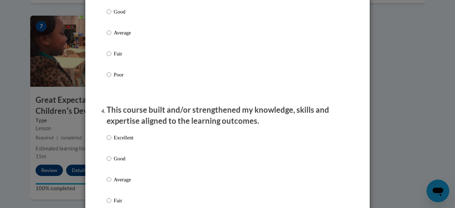
scroll to position [462, 0]
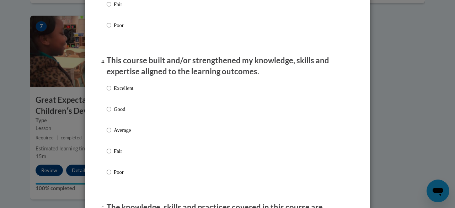
click at [109, 93] on label "Excellent" at bounding box center [120, 93] width 27 height 19
click at [109, 92] on input "Excellent" at bounding box center [109, 88] width 5 height 8
radio input "true"
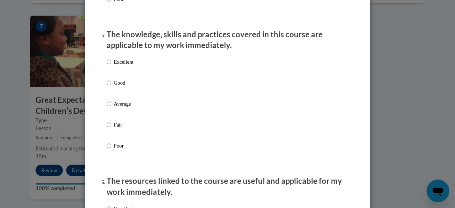
scroll to position [639, 0]
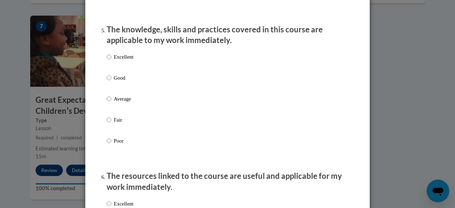
click at [121, 61] on p "Excellent" at bounding box center [124, 57] width 20 height 8
click at [111, 61] on input "Excellent" at bounding box center [109, 57] width 5 height 8
radio input "true"
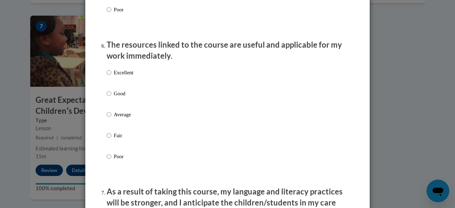
scroll to position [781, 0]
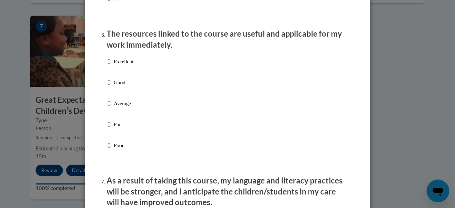
click at [126, 65] on p "Excellent" at bounding box center [124, 62] width 20 height 8
click at [111, 65] on input "Excellent" at bounding box center [109, 62] width 5 height 8
radio input "true"
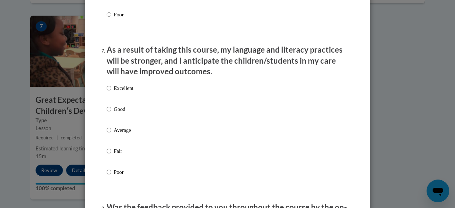
scroll to position [924, 0]
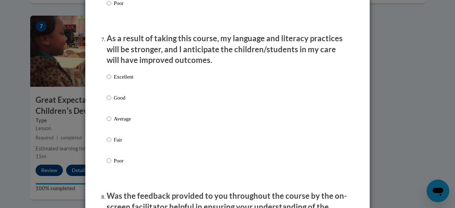
click at [114, 81] on p "Excellent" at bounding box center [124, 77] width 20 height 8
click at [111, 81] on input "Excellent" at bounding box center [109, 77] width 5 height 8
radio input "true"
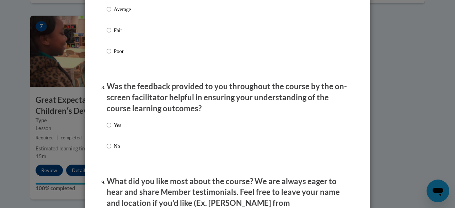
scroll to position [1066, 0]
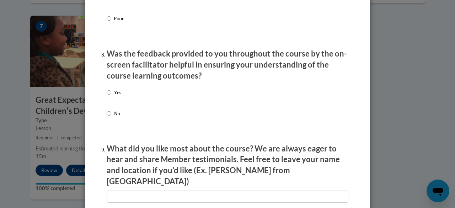
click at [115, 96] on p "Yes" at bounding box center [117, 92] width 7 height 8
click at [111, 96] on input "Yes" at bounding box center [109, 92] width 5 height 8
radio input "true"
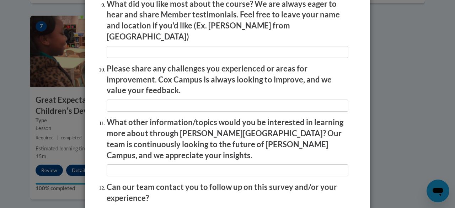
scroll to position [1269, 0]
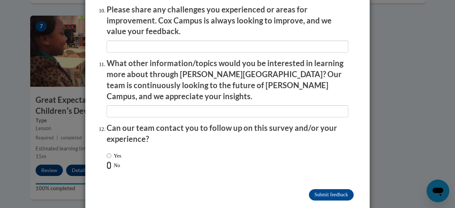
click at [107, 161] on input "No" at bounding box center [109, 165] width 5 height 8
radio input "true"
click at [324, 189] on input "Submit feedback" at bounding box center [331, 194] width 45 height 11
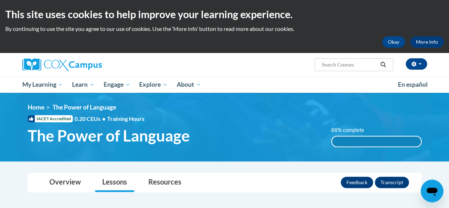
scroll to position [0, 0]
